Goal: Information Seeking & Learning: Learn about a topic

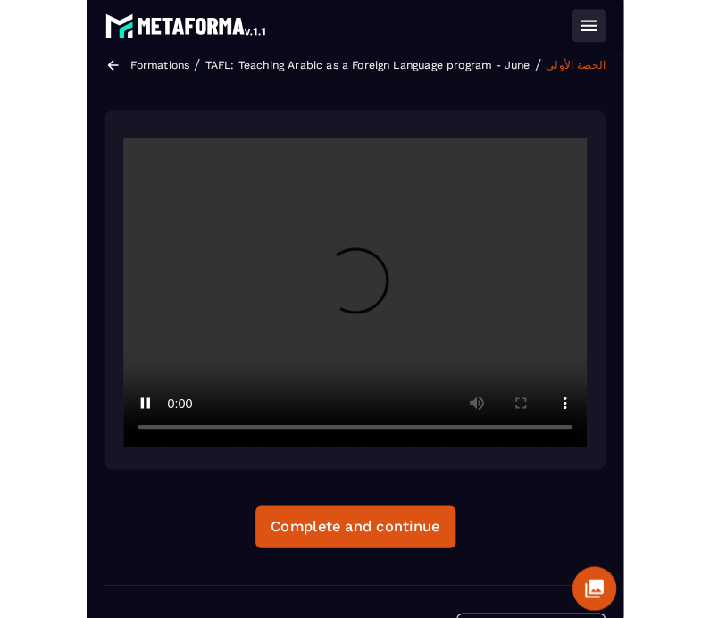
scroll to position [16, 0]
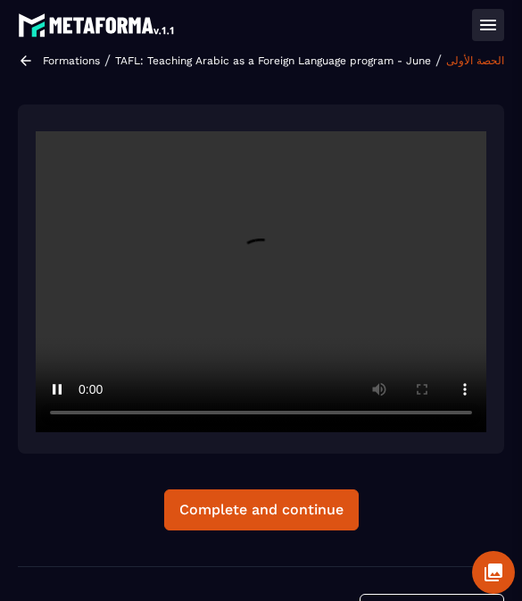
click at [111, 206] on video at bounding box center [261, 281] width 451 height 301
click at [302, 373] on video at bounding box center [261, 281] width 451 height 301
click at [345, 302] on video at bounding box center [261, 281] width 451 height 301
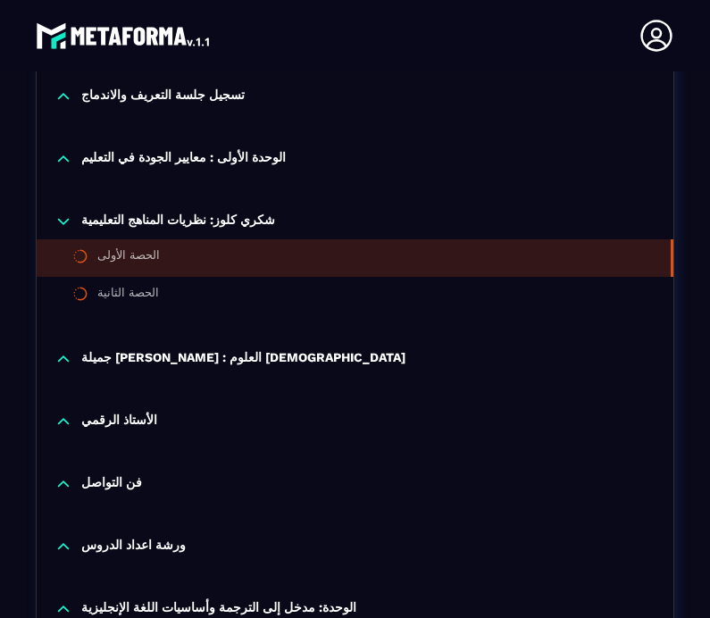
scroll to position [588, 0]
click at [402, 239] on li "الحصة الأولى" at bounding box center [355, 257] width 636 height 37
click at [324, 239] on li "الحصة الأولى" at bounding box center [355, 257] width 636 height 37
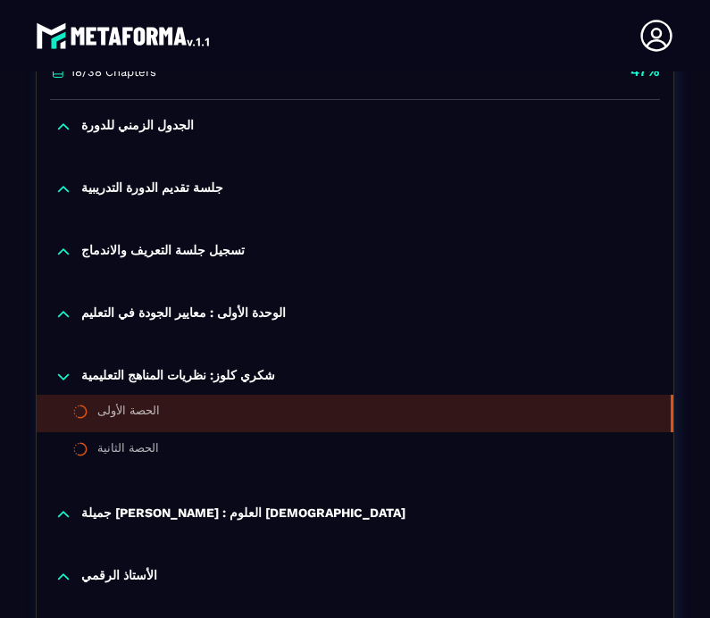
scroll to position [433, 0]
click at [159, 395] on li "الحصة الأولى" at bounding box center [355, 413] width 636 height 37
click at [237, 395] on li "الحصة الأولى" at bounding box center [355, 413] width 636 height 37
click at [250, 402] on li "الحصة الأولى" at bounding box center [355, 413] width 636 height 37
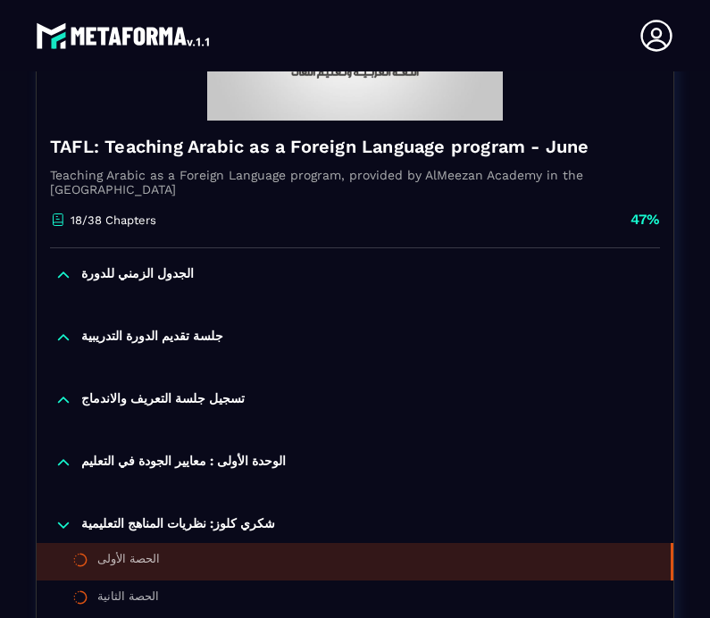
scroll to position [285, 0]
click at [220, 543] on li "الحصة الأولى" at bounding box center [355, 561] width 636 height 37
click at [361, 548] on li "الحصة الأولى" at bounding box center [355, 561] width 636 height 37
click at [392, 543] on li "الحصة الأولى" at bounding box center [355, 561] width 636 height 37
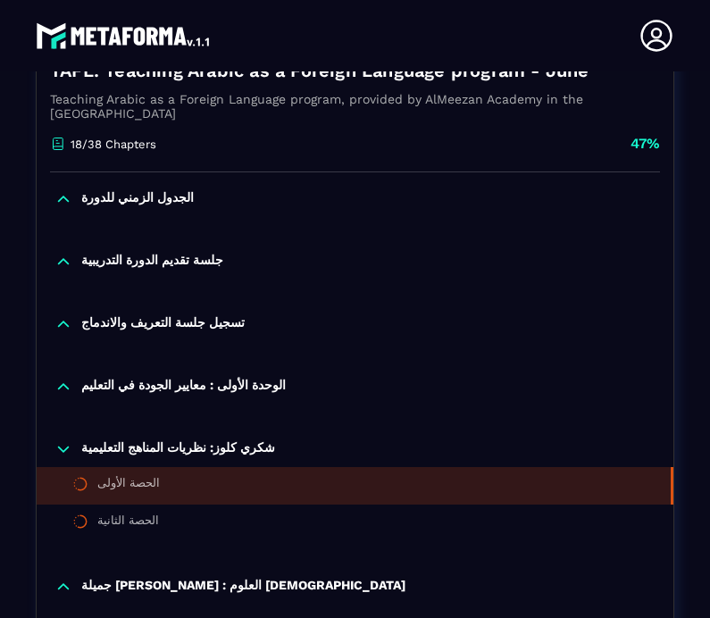
scroll to position [387, 0]
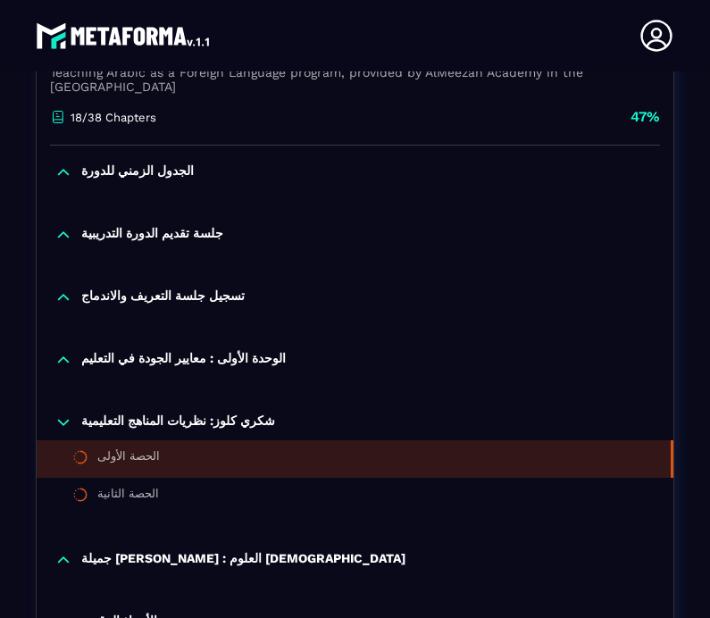
click at [137, 486] on div "الحصة الثانية" at bounding box center [128, 496] width 62 height 20
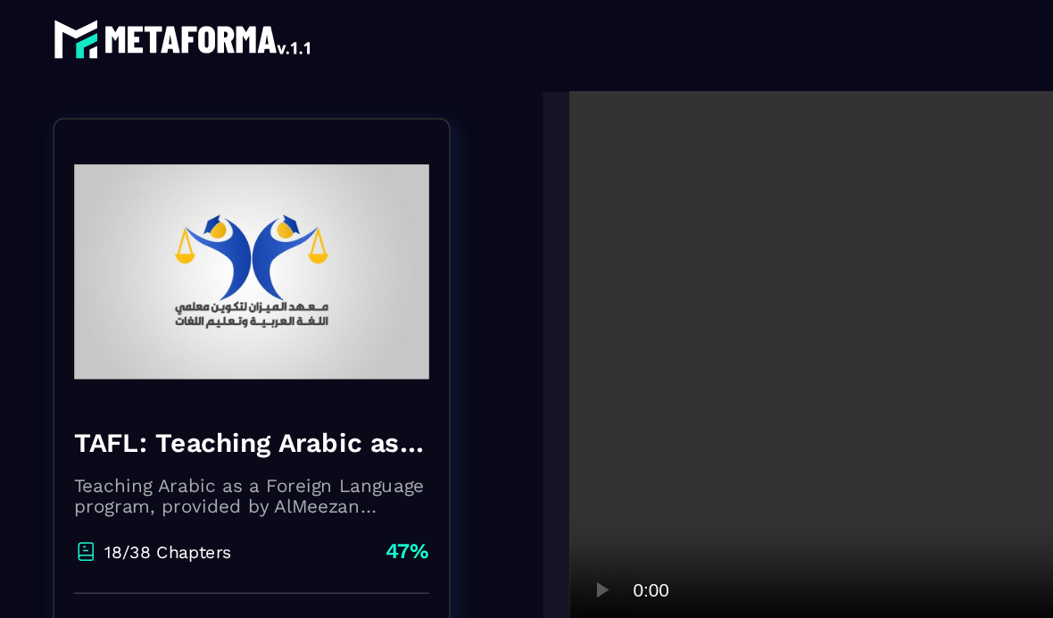
scroll to position [3, 0]
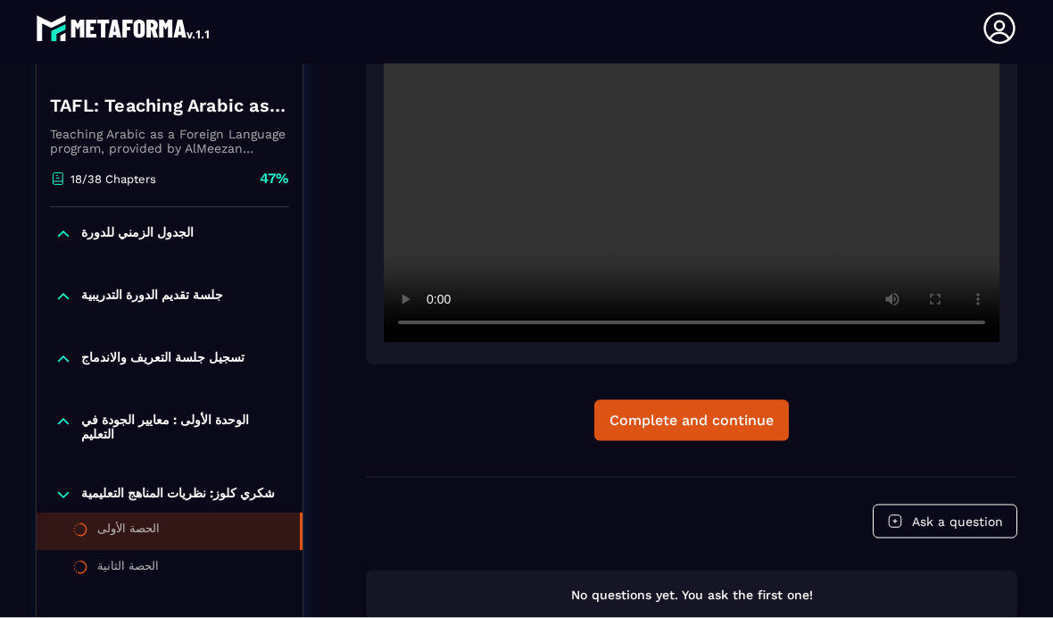
scroll to position [56, 0]
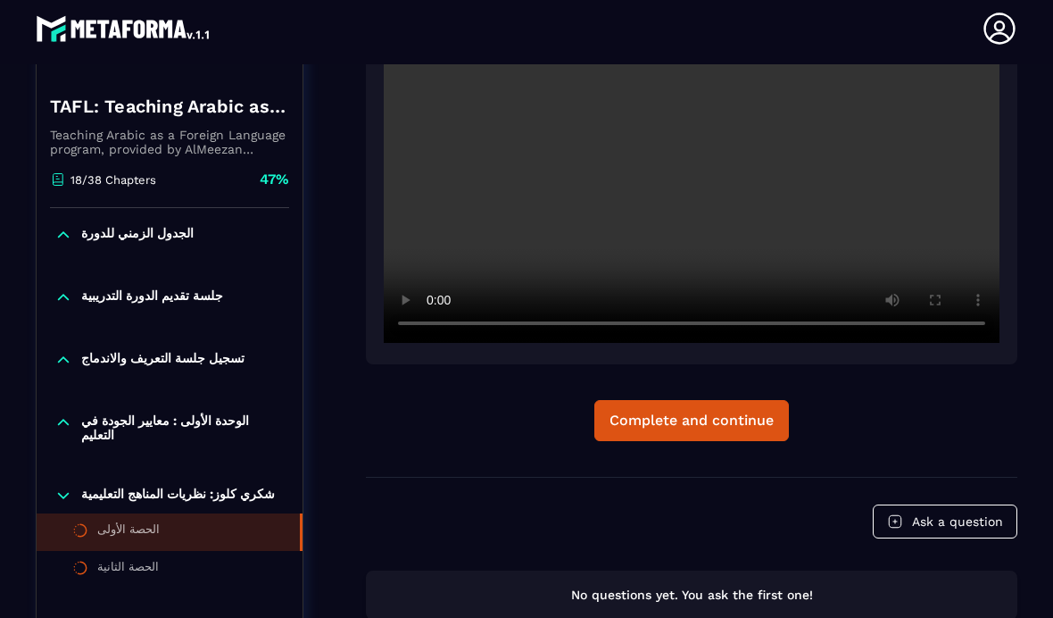
click at [521, 92] on video at bounding box center [692, 137] width 616 height 411
click at [521, 258] on video at bounding box center [692, 137] width 616 height 411
click at [521, 264] on video at bounding box center [692, 137] width 616 height 411
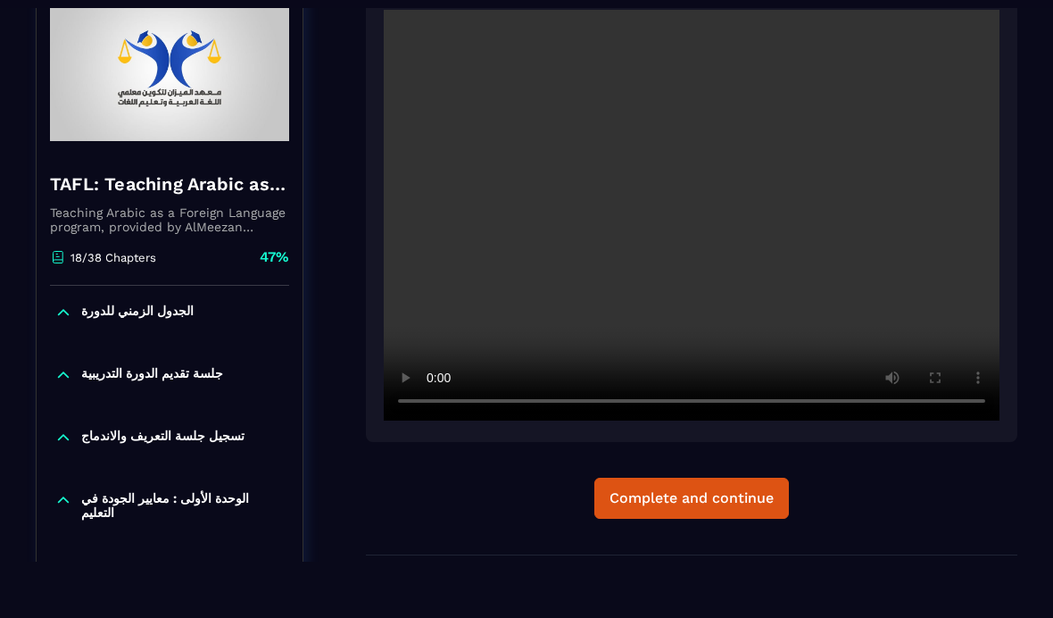
scroll to position [228, 0]
click at [521, 220] on video at bounding box center [692, 216] width 616 height 411
click at [521, 216] on video at bounding box center [692, 216] width 616 height 411
click at [521, 209] on video at bounding box center [692, 216] width 616 height 411
click at [521, 238] on video at bounding box center [692, 216] width 616 height 411
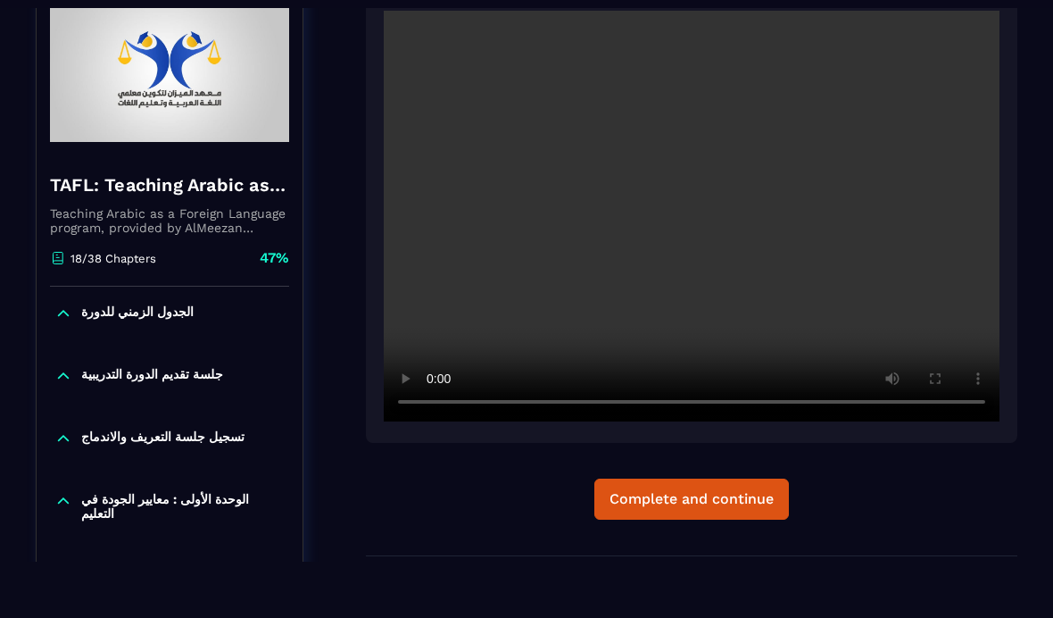
click at [521, 402] on video at bounding box center [692, 216] width 616 height 411
click at [521, 249] on video at bounding box center [692, 216] width 616 height 411
click at [521, 210] on video at bounding box center [692, 216] width 616 height 411
